Goal: Task Accomplishment & Management: Manage account settings

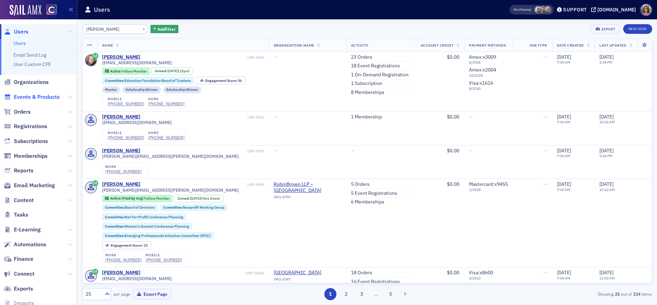
click at [32, 96] on span "Events & Products" at bounding box center [37, 97] width 46 height 8
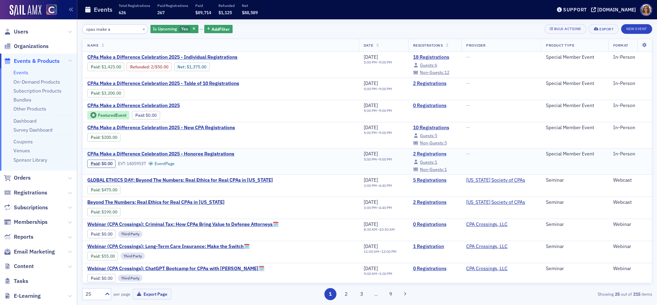
type input "cpas make a"
click at [415, 152] on link "2 Registrations" at bounding box center [435, 154] width 44 height 6
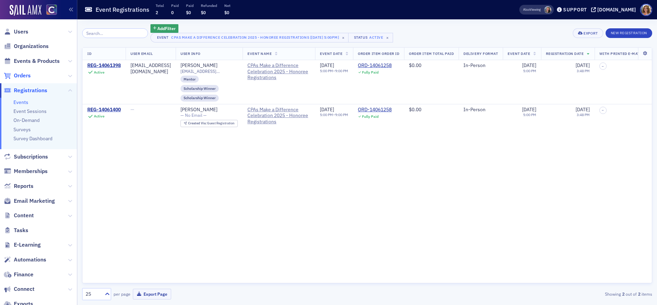
click at [20, 75] on span "Orders" at bounding box center [22, 76] width 17 height 8
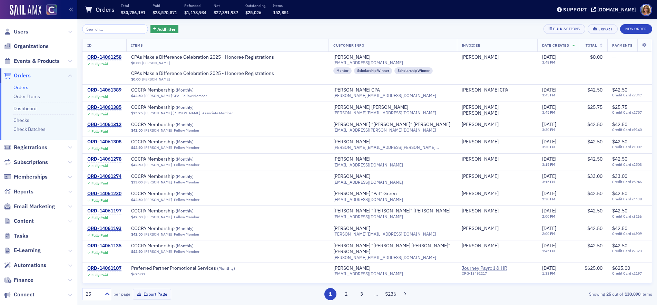
click at [70, 221] on icon at bounding box center [70, 221] width 4 height 4
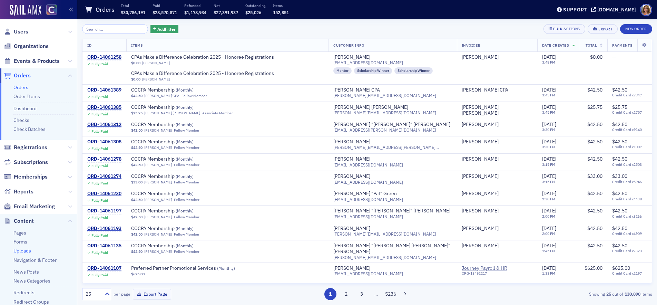
click at [29, 250] on link "Uploads" at bounding box center [22, 250] width 18 height 6
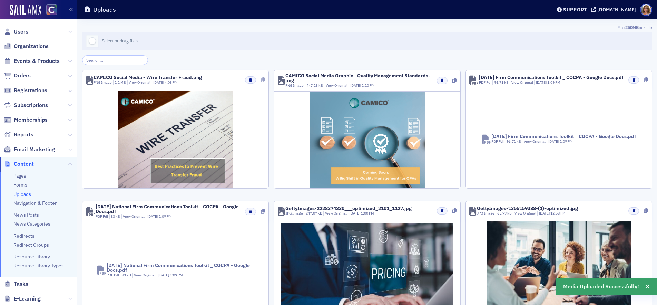
click at [264, 80] on icon at bounding box center [263, 79] width 4 height 5
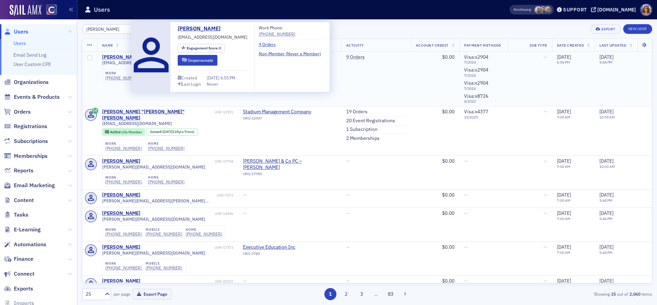
type input "fred me"
click at [119, 58] on div "Fred Mehring" at bounding box center [121, 57] width 38 height 6
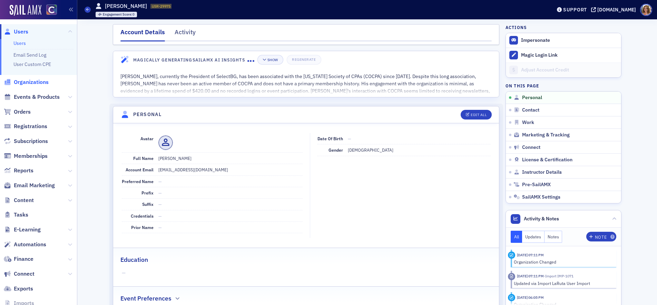
click at [37, 82] on span "Organizations" at bounding box center [31, 82] width 35 height 8
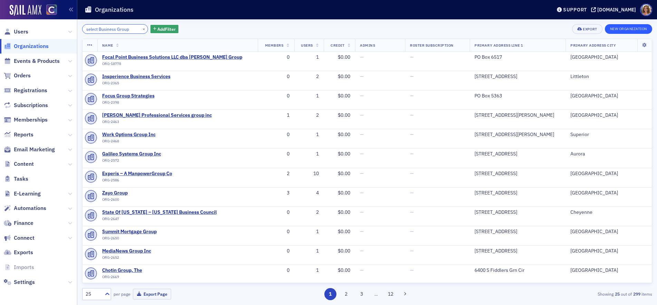
type input "select Business Group"
click at [635, 28] on button "New Organization" at bounding box center [628, 29] width 47 height 10
select select "US"
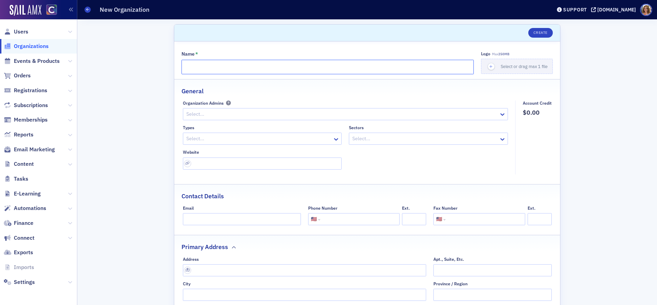
click at [249, 67] on input "Name *" at bounding box center [328, 67] width 292 height 14
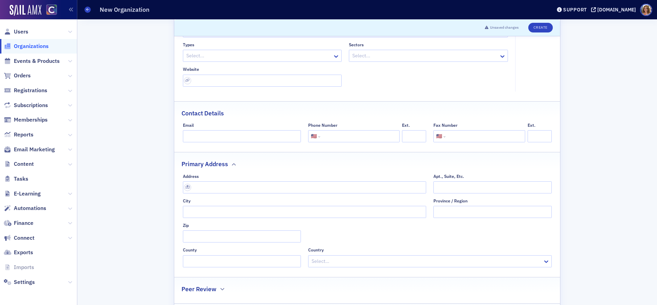
scroll to position [86, 0]
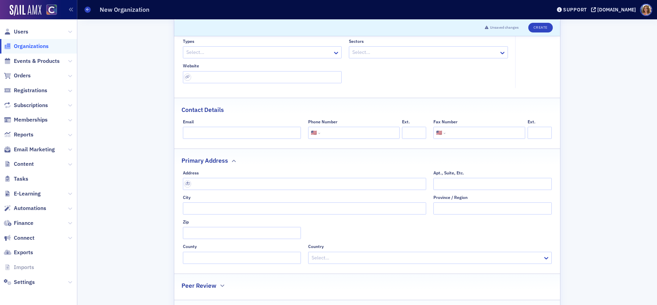
type input "Select Business Group"
click at [227, 185] on input "text" at bounding box center [305, 184] width 244 height 12
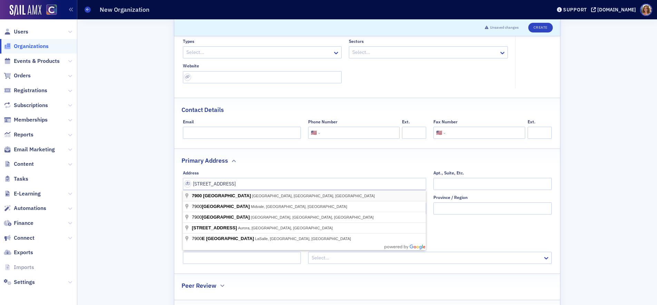
type input "7900 E Union Ave"
type input "Denver"
type input "80237-2735"
type input "Denver County"
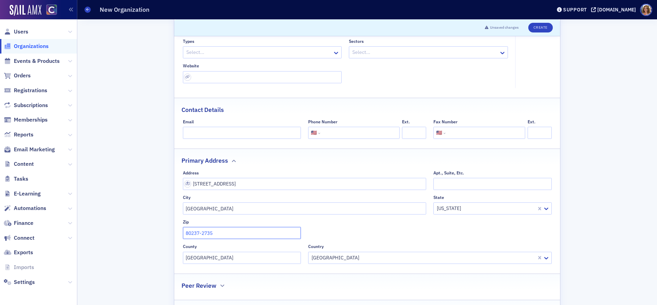
drag, startPoint x: 215, startPoint y: 233, endPoint x: 185, endPoint y: 232, distance: 30.1
click at [185, 232] on input "80237-2735" at bounding box center [242, 233] width 118 height 12
type input "80015"
drag, startPoint x: 354, startPoint y: 245, endPoint x: 373, endPoint y: 238, distance: 20.1
click at [356, 244] on div "Country" at bounding box center [430, 246] width 244 height 5
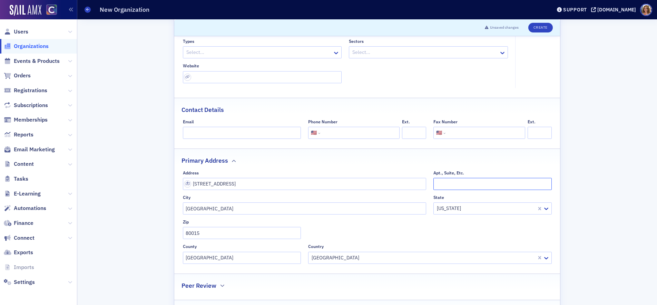
click at [454, 185] on input "Apt., Suite, Etc." at bounding box center [493, 184] width 118 height 12
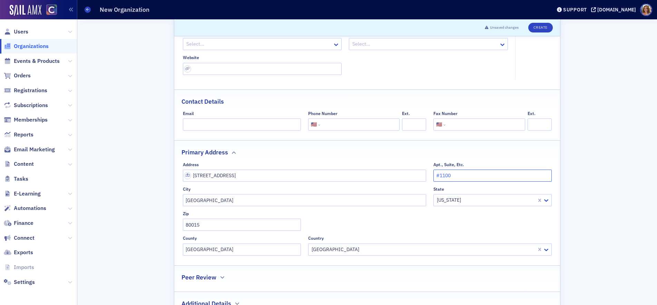
scroll to position [93, 0]
type input "#1100"
click at [539, 27] on button "Create" at bounding box center [540, 28] width 25 height 10
select select "US"
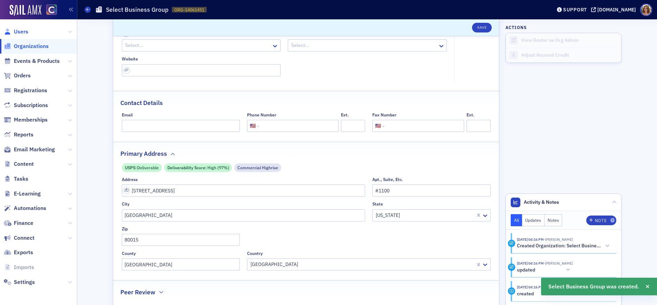
click at [15, 32] on span "Users" at bounding box center [21, 32] width 14 height 8
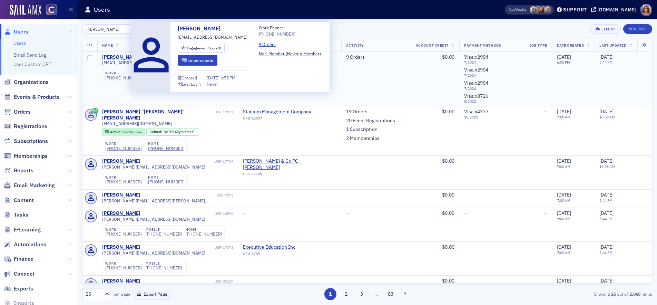
click at [116, 57] on div "Fred Mehring" at bounding box center [121, 57] width 38 height 6
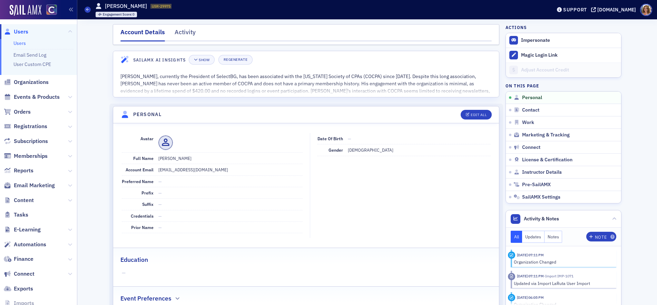
scroll to position [3, 0]
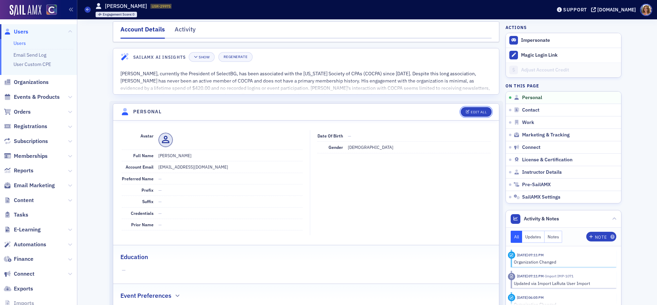
drag, startPoint x: 479, startPoint y: 110, endPoint x: 455, endPoint y: 118, distance: 25.3
click at [478, 110] on div "Edit All" at bounding box center [479, 112] width 16 height 4
select select "US"
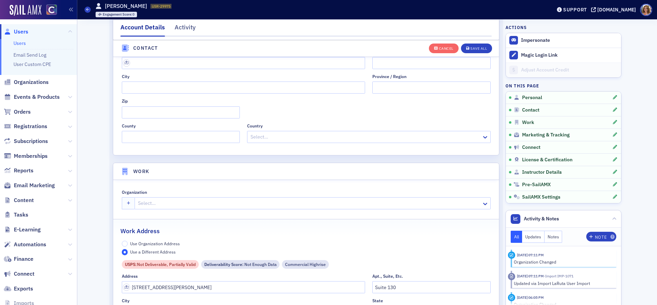
scroll to position [425, 0]
click at [175, 203] on div at bounding box center [308, 202] width 343 height 9
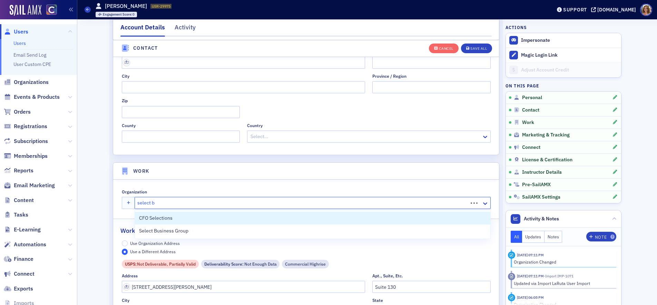
type input "select bu"
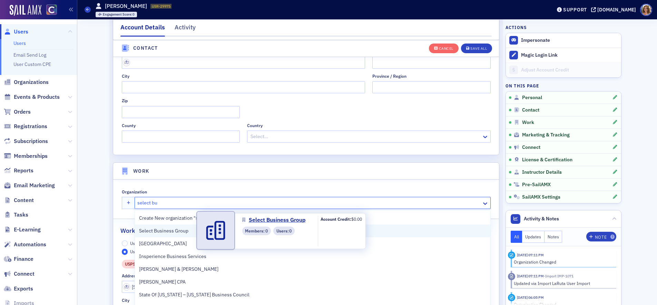
click at [164, 232] on span "Select Business Group" at bounding box center [170, 230] width 63 height 7
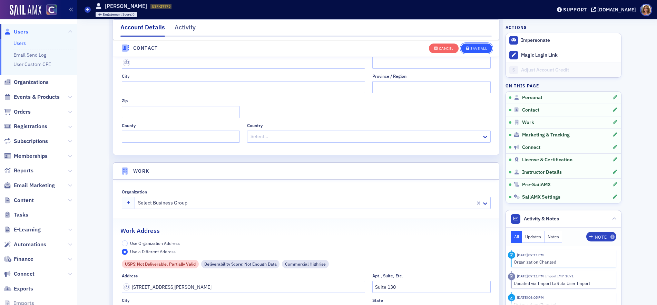
click at [475, 50] on div "Save All" at bounding box center [478, 49] width 17 height 4
